Goal: Task Accomplishment & Management: Use online tool/utility

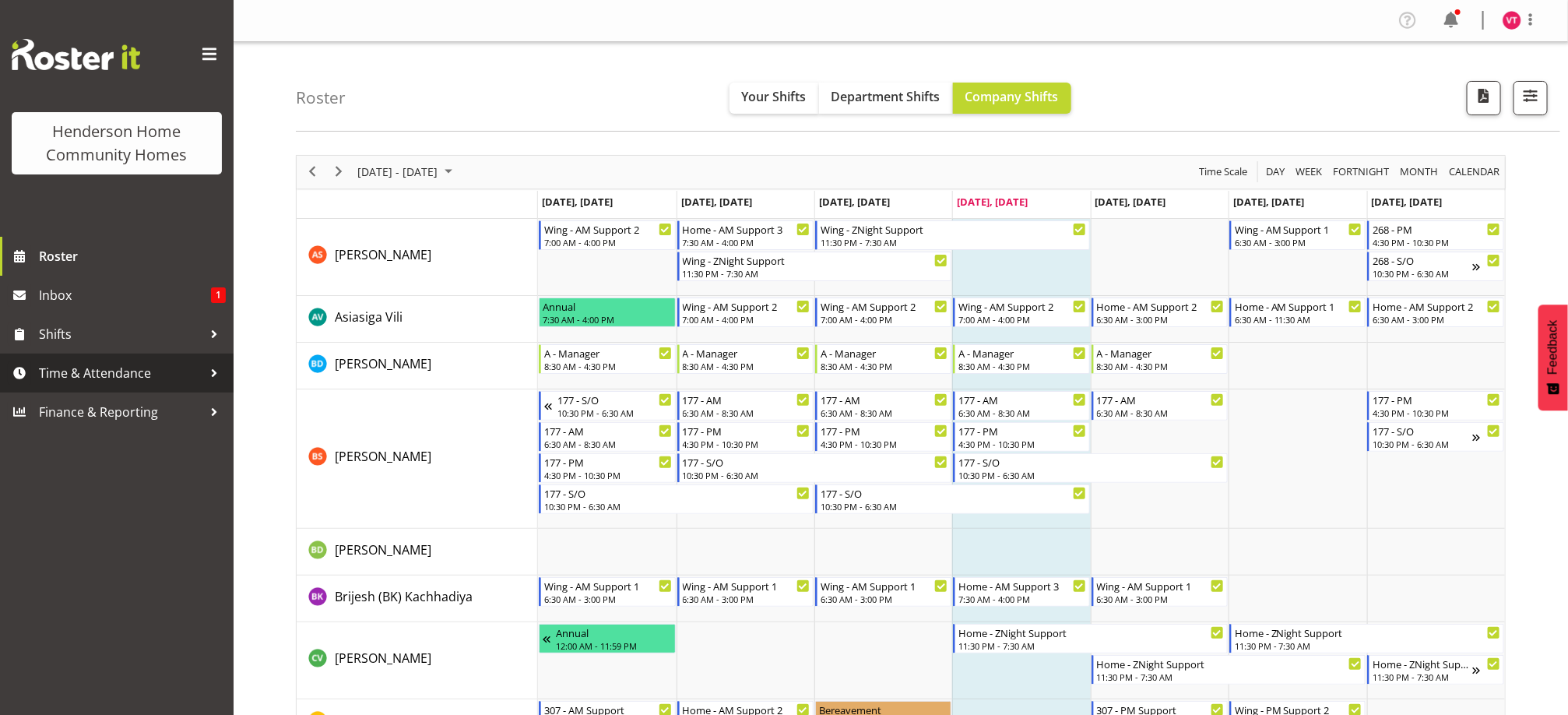
click at [161, 365] on span "Time & Attendance" at bounding box center [121, 372] width 163 height 23
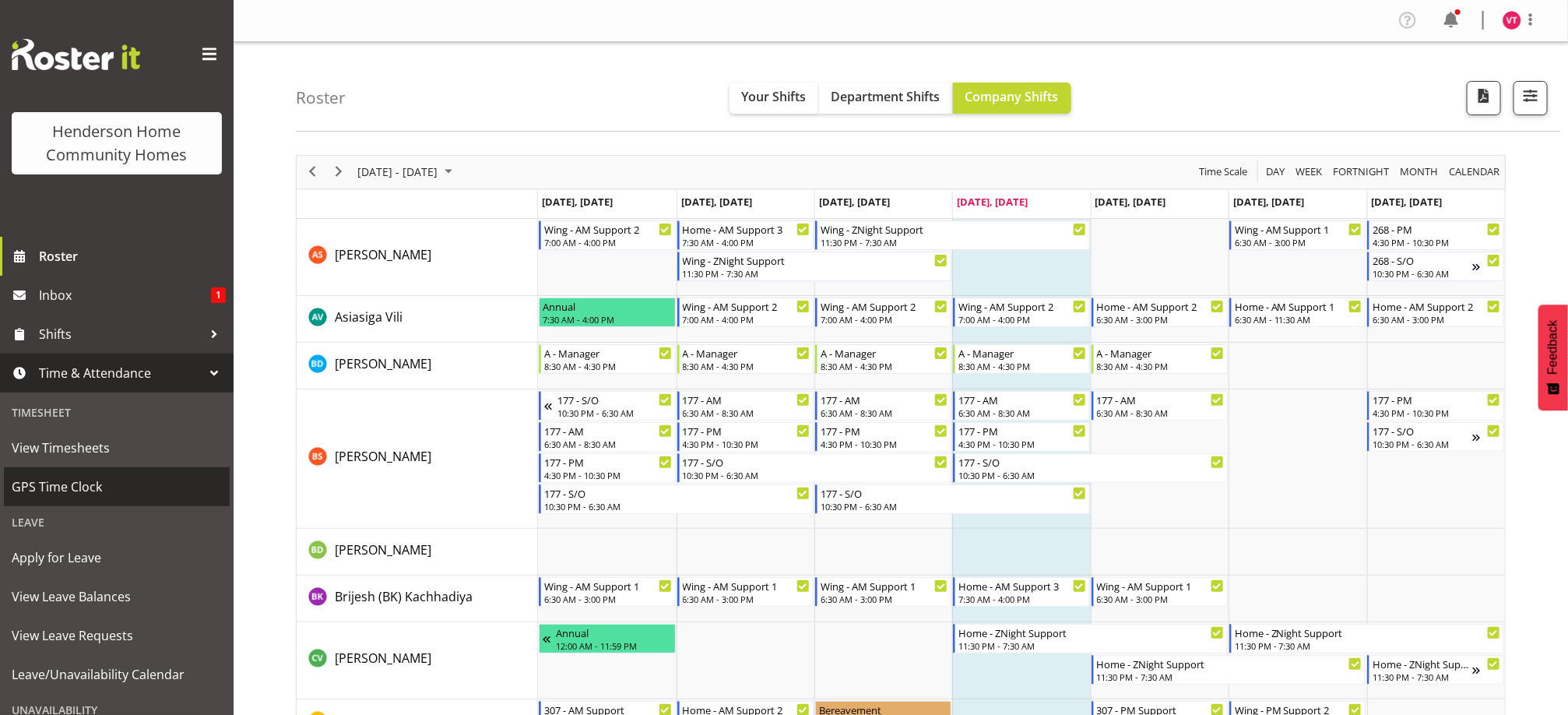
click at [124, 488] on span "GPS Time Clock" at bounding box center [117, 486] width 211 height 23
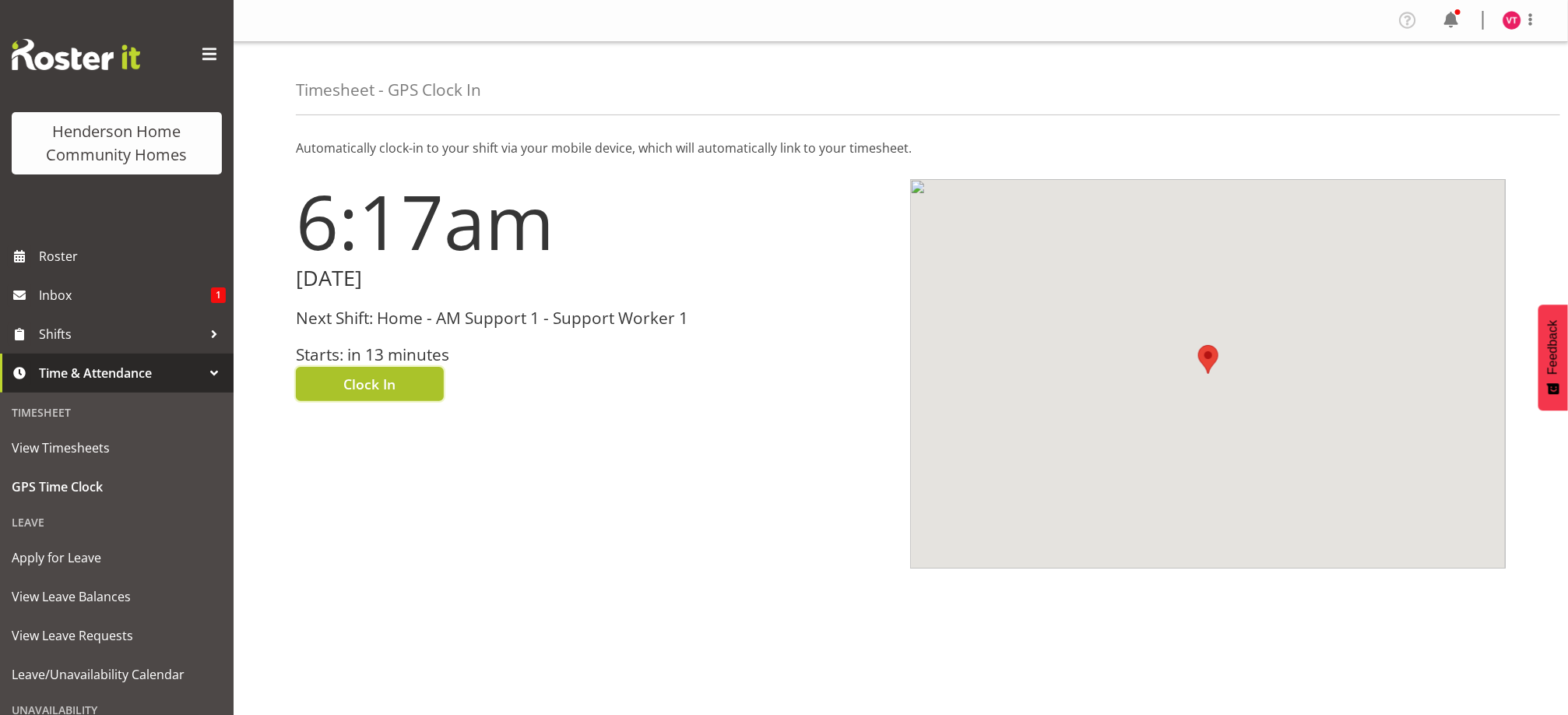
click at [372, 380] on span "Clock In" at bounding box center [370, 384] width 52 height 20
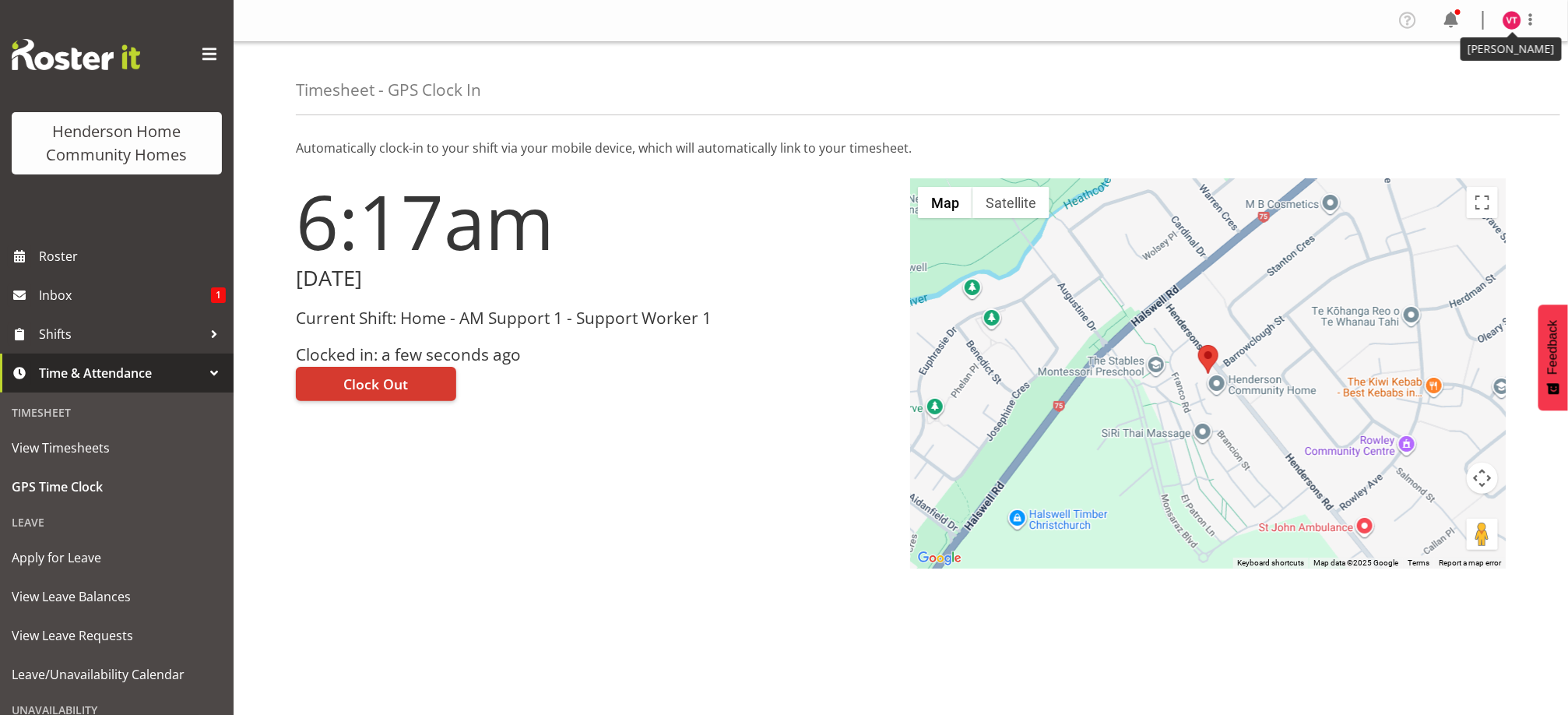
click at [1510, 29] on img at bounding box center [1512, 20] width 18 height 18
click at [1456, 77] on link "Log Out" at bounding box center [1466, 82] width 150 height 28
